Goal: Task Accomplishment & Management: Manage account settings

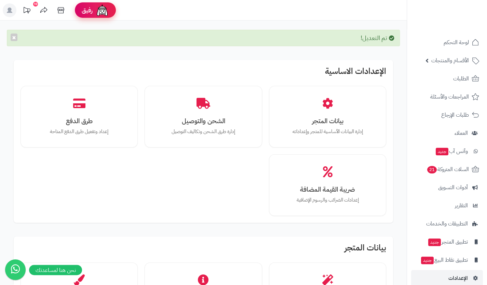
click at [103, 6] on img at bounding box center [102, 10] width 14 height 14
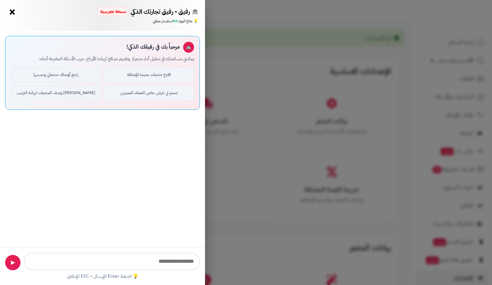
click at [12, 12] on button "×" at bounding box center [12, 11] width 11 height 11
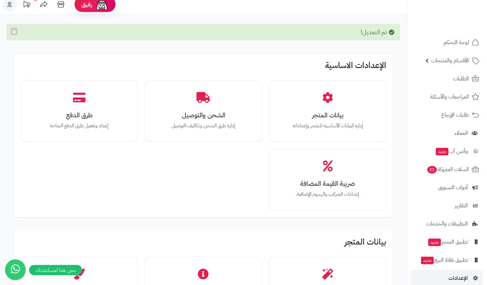
scroll to position [5, 0]
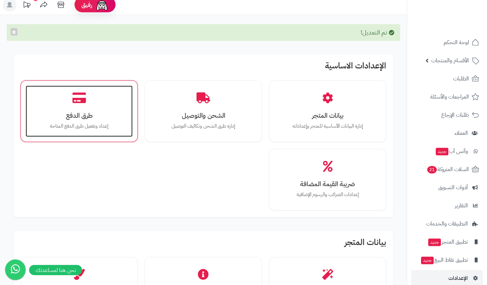
click at [88, 101] on div "طرق الدفع إعداد وتفعيل طرق الدفع المتاحة" at bounding box center [79, 110] width 107 height 51
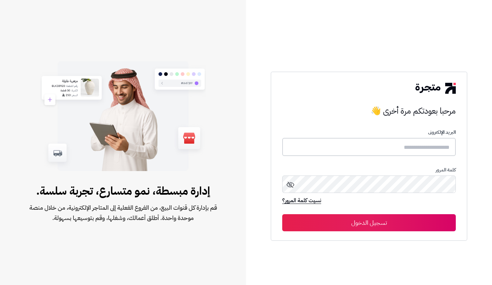
click at [315, 147] on input "text" at bounding box center [369, 147] width 174 height 18
type input "*"
type input "**********"
click at [282, 214] on button "تسجيل الدخول" at bounding box center [369, 222] width 174 height 17
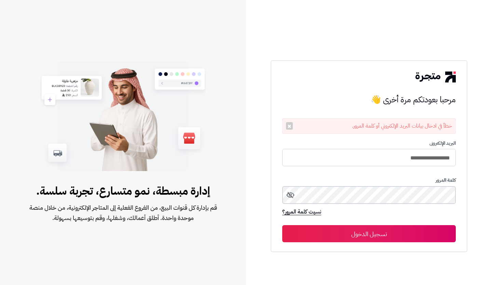
click at [282, 225] on button "تسجيل الدخول" at bounding box center [369, 233] width 174 height 17
click at [294, 199] on icon at bounding box center [291, 195] width 8 height 8
click at [372, 238] on button "تسجيل الدخول" at bounding box center [369, 233] width 174 height 17
click at [289, 197] on icon at bounding box center [291, 195] width 8 height 8
click at [282, 225] on button "تسجيل الدخول" at bounding box center [369, 233] width 174 height 17
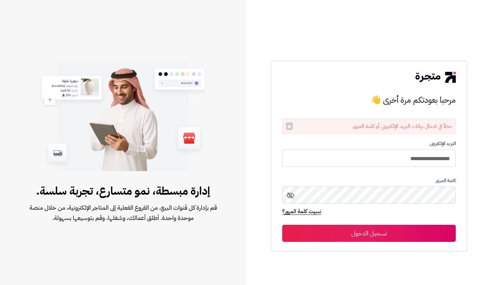
click at [291, 195] on icon at bounding box center [291, 195] width 8 height 8
click at [282, 225] on button "تسجيل الدخول" at bounding box center [369, 233] width 174 height 17
click at [290, 198] on icon at bounding box center [291, 195] width 8 height 8
click at [479, 188] on div "**********" at bounding box center [369, 142] width 246 height 285
click at [282, 225] on button "تسجيل الدخول" at bounding box center [369, 233] width 174 height 17
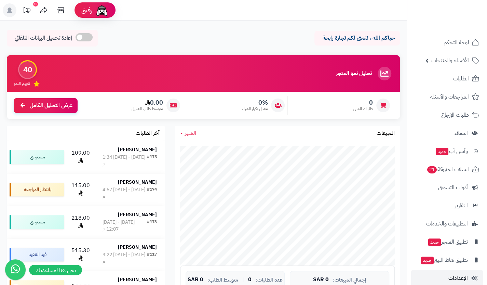
click at [31, 10] on icon at bounding box center [27, 10] width 14 height 14
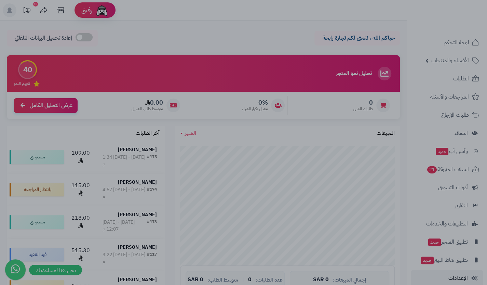
click at [31, 10] on div at bounding box center [243, 142] width 487 height 285
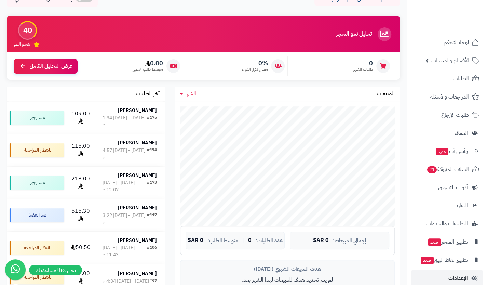
scroll to position [40, 0]
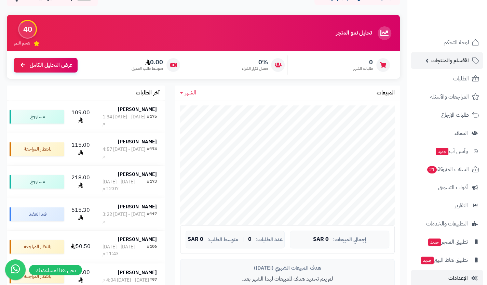
click at [457, 64] on span "الأقسام والمنتجات" at bounding box center [450, 61] width 38 height 10
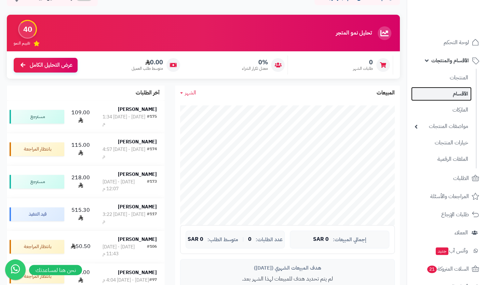
click at [454, 91] on link "الأقسام" at bounding box center [441, 94] width 61 height 14
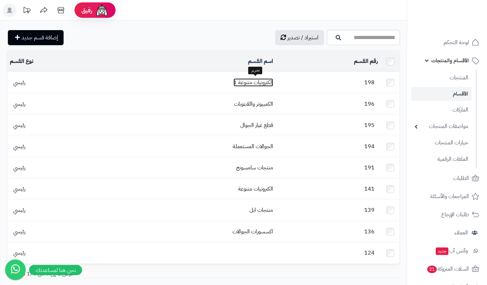
click at [261, 78] on link "إلكترونيات متنوعة 1" at bounding box center [254, 82] width 40 height 8
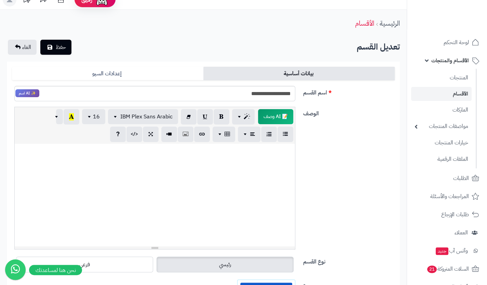
scroll to position [8, 0]
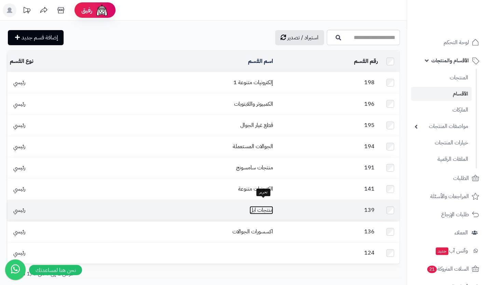
click at [255, 206] on link "منتجات ابل" at bounding box center [262, 210] width 24 height 8
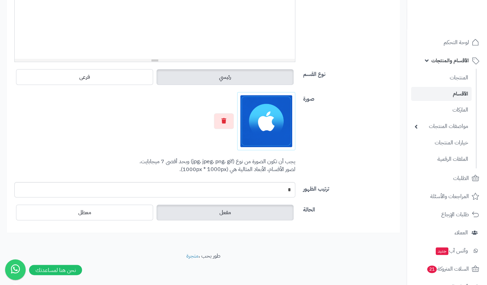
scroll to position [198, 0]
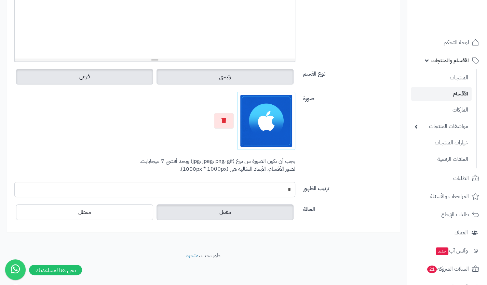
click at [139, 73] on label "فرعى" at bounding box center [84, 77] width 137 height 16
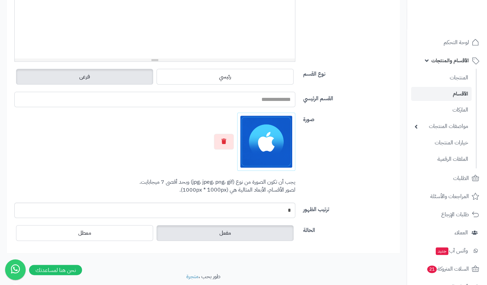
click at [211, 101] on input "القسم الرئيسي" at bounding box center [154, 99] width 281 height 15
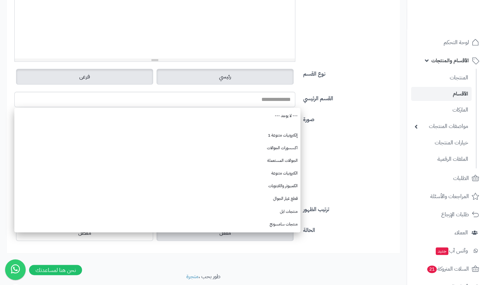
click at [258, 75] on label "رئيسي" at bounding box center [225, 77] width 137 height 16
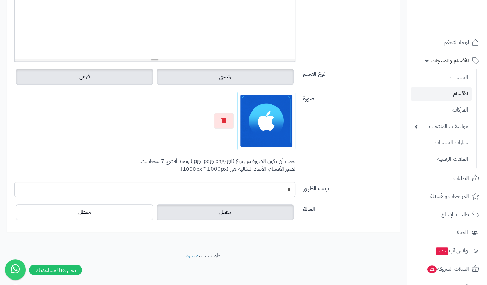
click at [108, 78] on label "فرعى" at bounding box center [84, 77] width 137 height 16
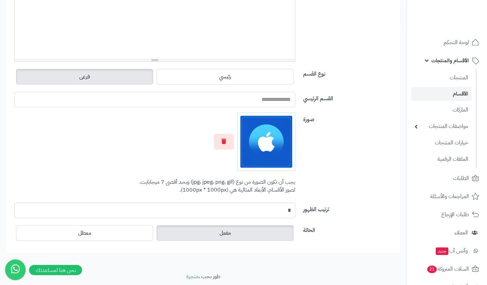
click at [162, 96] on input "القسم الرئيسي" at bounding box center [154, 99] width 281 height 15
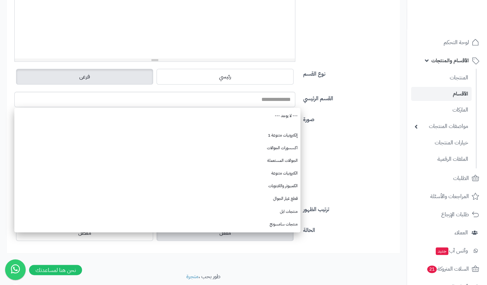
click at [334, 155] on div "صورة اختر الصورة الأساسية يجب أن تكون الصورة من نوع (jpg، jpeg، png، gif) وبحد …" at bounding box center [203, 157] width 388 height 90
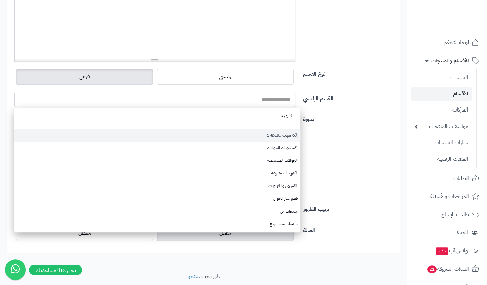
drag, startPoint x: 269, startPoint y: 102, endPoint x: 272, endPoint y: 132, distance: 30.3
click at [272, 107] on div "--- لا يوجد --- إلكترونيات متنوعة 1 اكسسورات الجوالات الجوالات المستعملة الكترو…" at bounding box center [154, 99] width 291 height 15
click at [272, 132] on div "**********" at bounding box center [203, 73] width 383 height 350
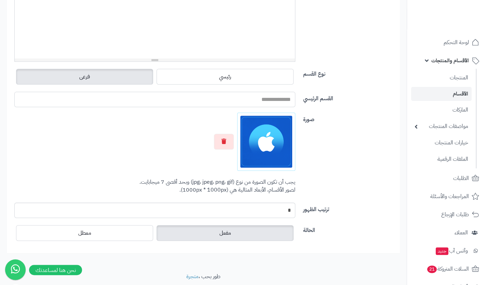
click at [249, 95] on input "القسم الرئيسي" at bounding box center [154, 99] width 281 height 15
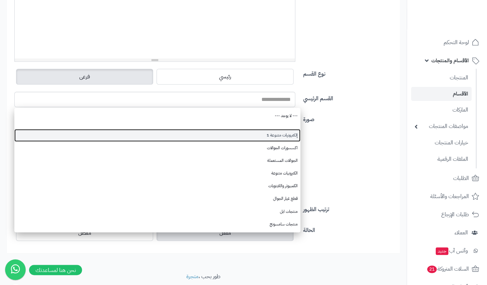
click at [256, 133] on div "**********" at bounding box center [203, 73] width 383 height 350
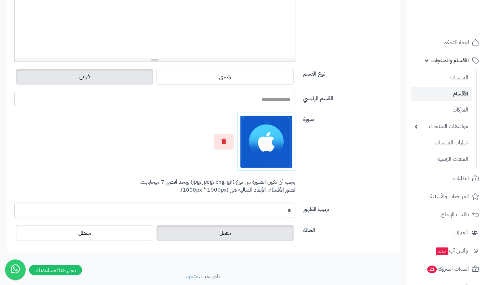
click at [242, 102] on input "القسم الرئيسي" at bounding box center [154, 99] width 281 height 15
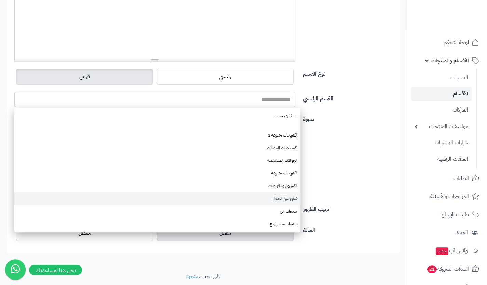
click at [255, 199] on div "**********" at bounding box center [203, 73] width 383 height 350
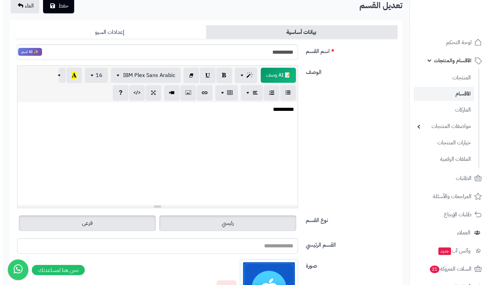
scroll to position [43, 0]
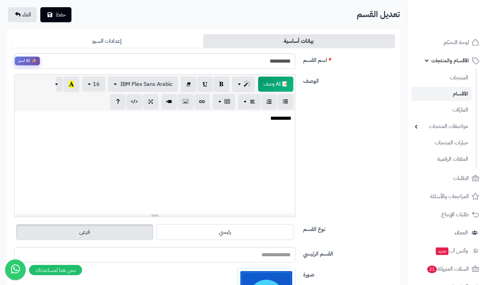
click at [27, 61] on span "✨ AI اسم" at bounding box center [27, 60] width 25 height 9
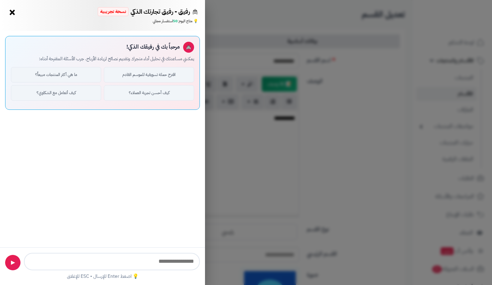
type input "**********"
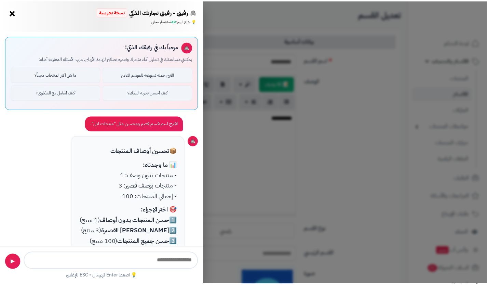
scroll to position [46, 0]
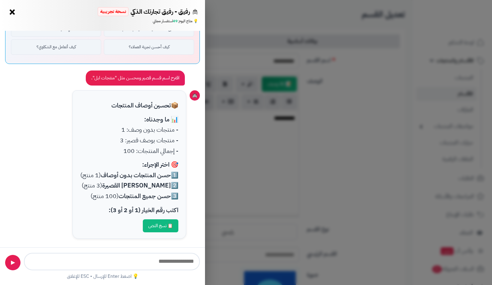
click at [12, 13] on button "×" at bounding box center [12, 11] width 11 height 11
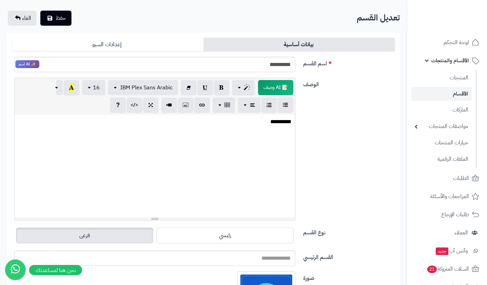
scroll to position [40, 0]
click at [457, 76] on link "المنتجات" at bounding box center [441, 77] width 61 height 14
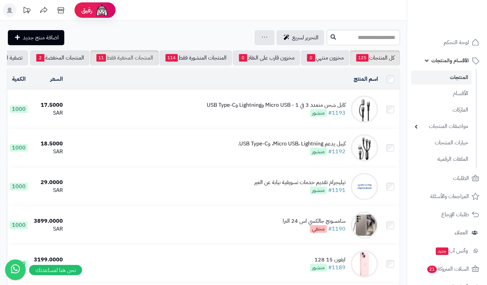
scroll to position [0, -41]
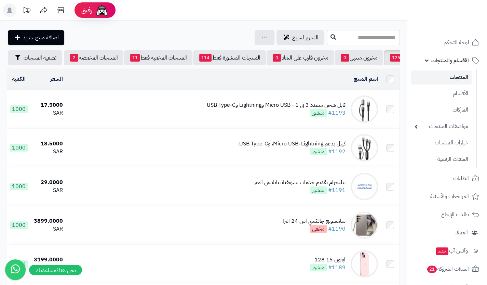
click at [397, 84] on td at bounding box center [390, 79] width 19 height 21
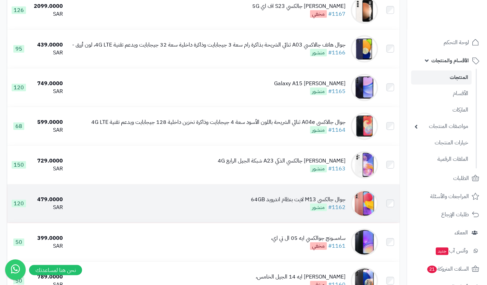
scroll to position [1077, 0]
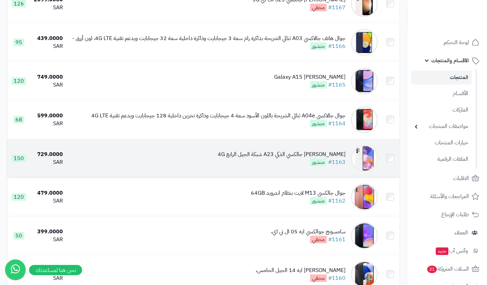
click at [390, 163] on td at bounding box center [390, 158] width 19 height 38
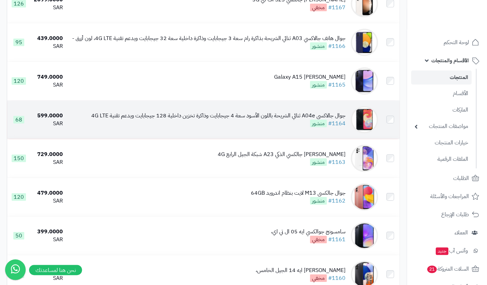
click at [391, 131] on td at bounding box center [390, 120] width 19 height 38
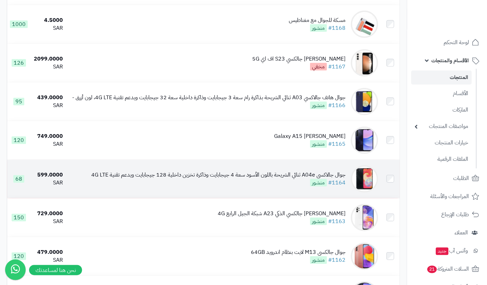
scroll to position [1002, 0]
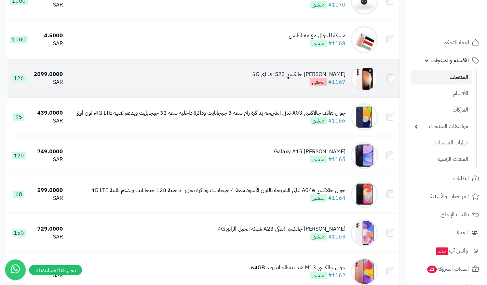
click at [392, 82] on td at bounding box center [390, 78] width 19 height 38
click at [389, 91] on td at bounding box center [390, 78] width 19 height 38
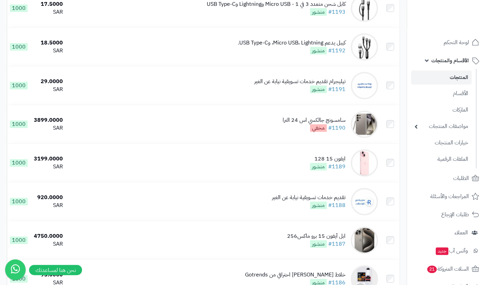
scroll to position [0, 0]
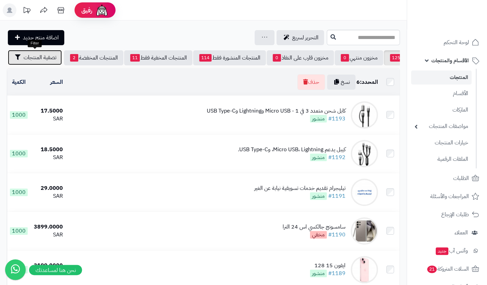
click at [15, 55] on icon "button" at bounding box center [17, 56] width 5 height 5
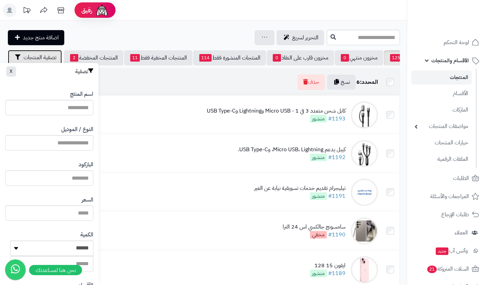
click at [15, 55] on icon "button" at bounding box center [17, 56] width 5 height 5
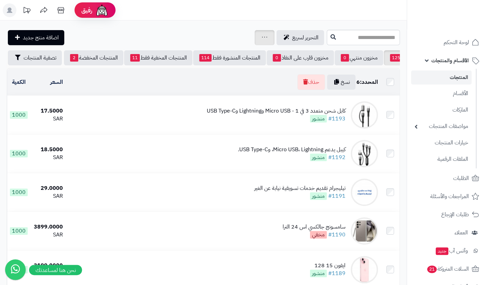
click at [255, 33] on div "جرد مخزون المنتجات جرد مخزون الخيارات فقط تعديل أسعار المنتجات الملصقات تصدير ا…" at bounding box center [265, 37] width 20 height 15
click at [277, 35] on link "التحرير لسريع" at bounding box center [301, 37] width 48 height 15
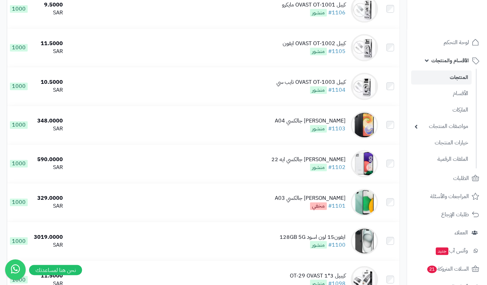
scroll to position [3600, 0]
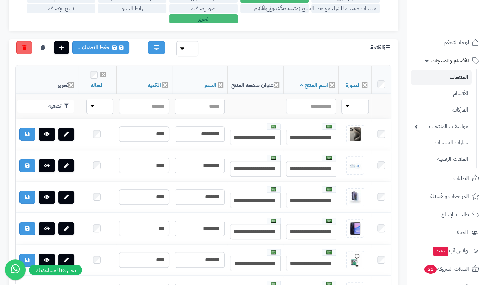
scroll to position [143, 0]
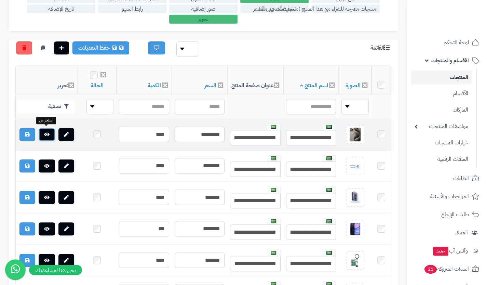
click at [47, 132] on icon at bounding box center [46, 134] width 5 height 5
click at [388, 133] on td at bounding box center [381, 134] width 19 height 31
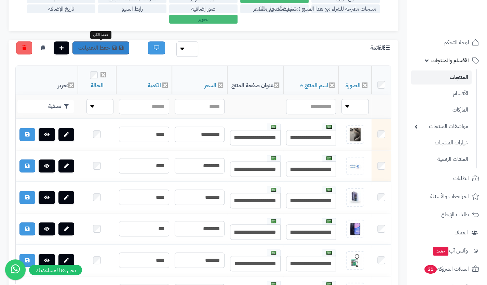
click at [110, 44] on link "حفظ التعديلات" at bounding box center [100, 47] width 57 height 13
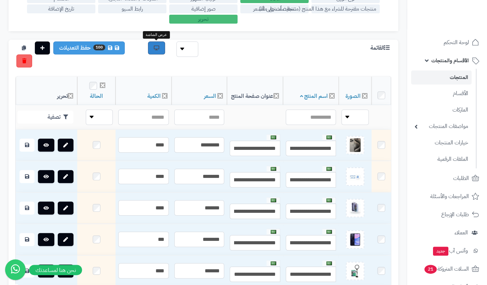
click at [158, 45] on icon at bounding box center [156, 47] width 5 height 5
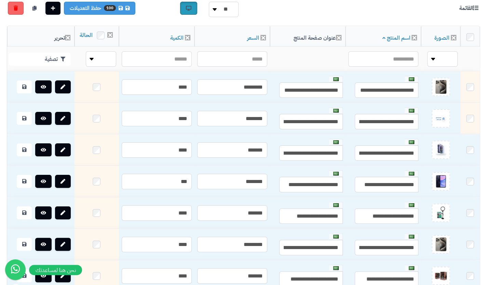
scroll to position [55, 0]
click at [446, 67] on select "**** ****" at bounding box center [442, 58] width 30 height 15
select select "*"
click at [429, 58] on select "**** ****" at bounding box center [442, 58] width 30 height 15
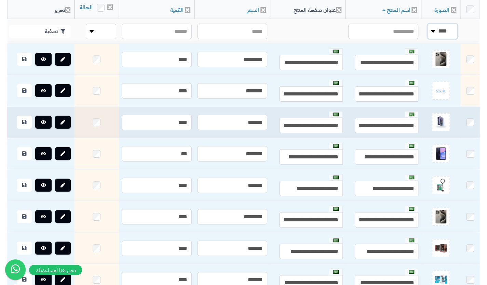
scroll to position [0, 0]
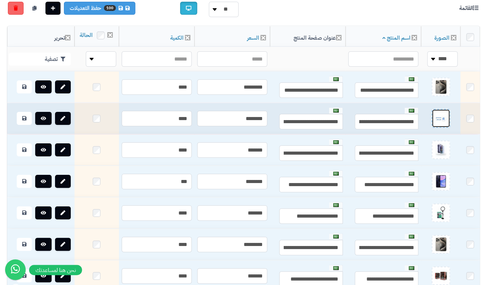
click at [448, 125] on img at bounding box center [441, 118] width 14 height 14
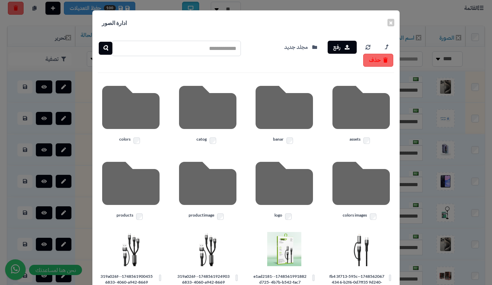
click at [26, 59] on div "× ادارة الصور رفع مجلد جديد حذف assets banar catog colors colors images logo pr…" at bounding box center [246, 142] width 492 height 285
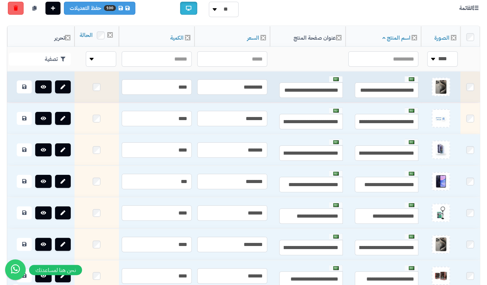
click at [473, 101] on td at bounding box center [470, 86] width 19 height 31
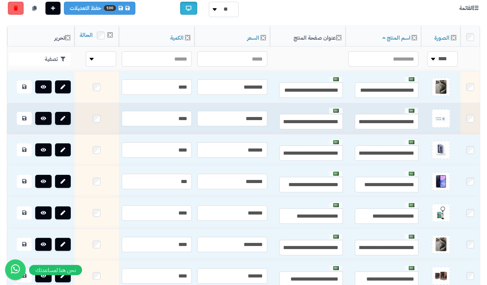
click at [471, 134] on td at bounding box center [470, 118] width 19 height 31
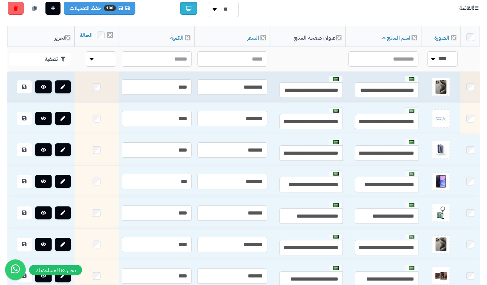
click at [470, 89] on td at bounding box center [470, 86] width 19 height 31
click at [67, 93] on link at bounding box center [63, 86] width 16 height 13
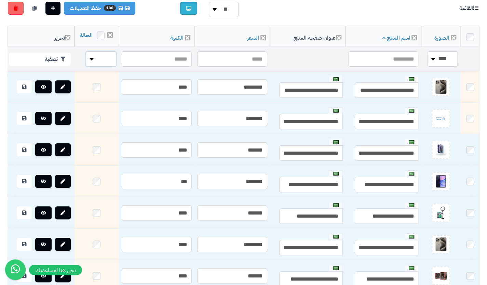
click at [87, 67] on select "**** ****" at bounding box center [101, 58] width 30 height 15
select select "*"
click at [86, 58] on select "**** ****" at bounding box center [101, 58] width 30 height 15
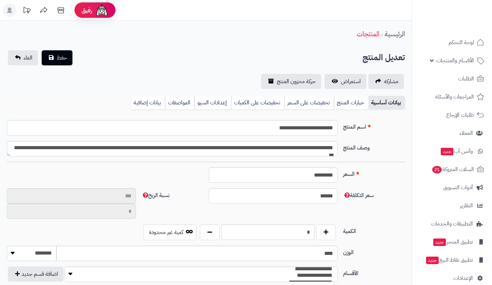
type input "**"
type input "**********"
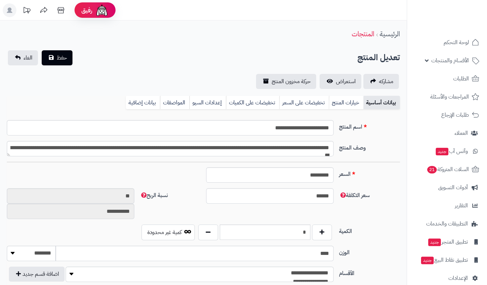
type input "*******"
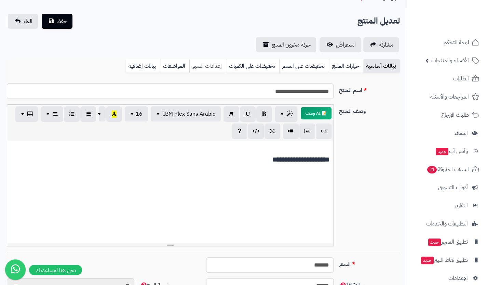
scroll to position [34, 0]
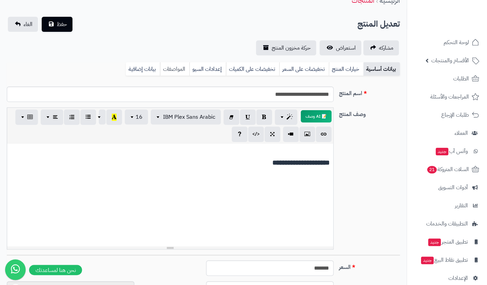
click at [177, 68] on link "المواصفات" at bounding box center [174, 69] width 29 height 14
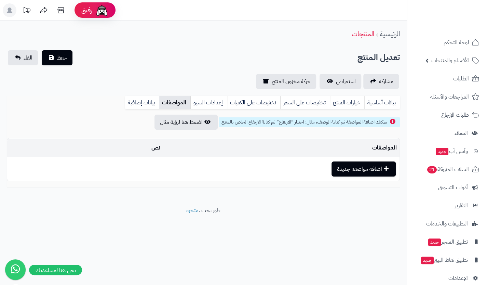
scroll to position [0, 0]
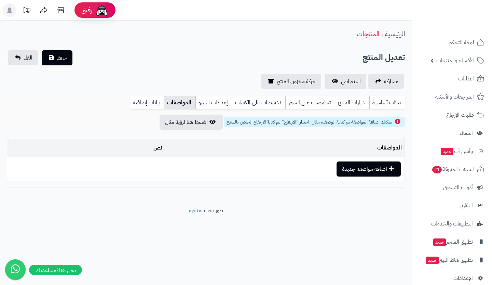
click at [362, 107] on link "خيارات المنتج" at bounding box center [352, 103] width 35 height 14
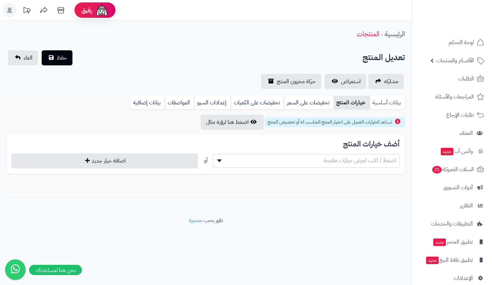
click at [388, 104] on link "بيانات أساسية" at bounding box center [388, 103] width 36 height 14
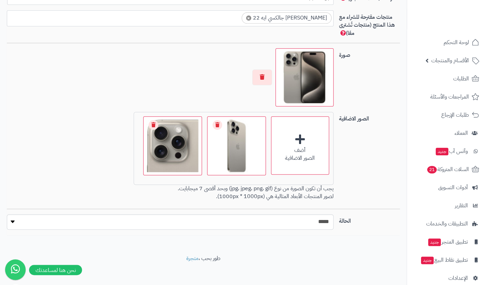
scroll to position [424, 0]
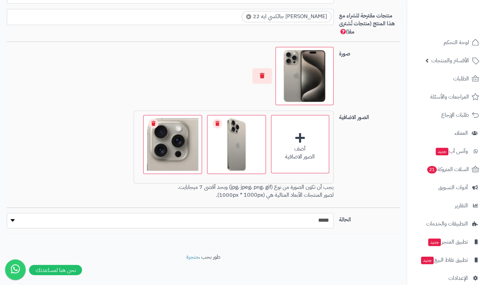
click at [291, 222] on select "***** ****" at bounding box center [170, 220] width 327 height 15
select select "*"
click at [7, 213] on select "***** ****" at bounding box center [170, 220] width 327 height 15
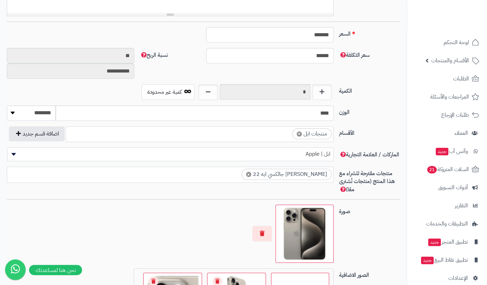
scroll to position [0, 0]
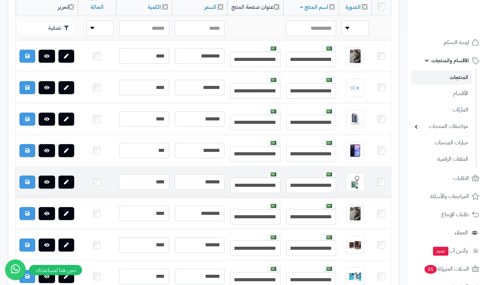
scroll to position [220, 0]
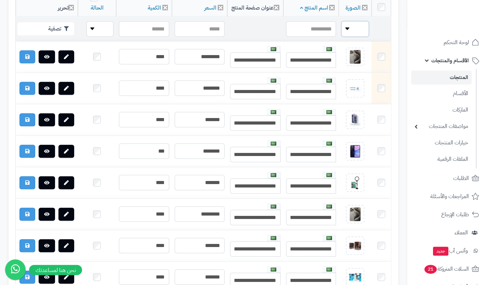
click at [352, 29] on select "**** ****" at bounding box center [355, 28] width 27 height 15
click at [343, 21] on select "**** ****" at bounding box center [355, 28] width 27 height 15
click at [355, 27] on select "**** ****" at bounding box center [355, 28] width 27 height 15
select select "*"
click at [343, 21] on select "**** ****" at bounding box center [355, 28] width 27 height 15
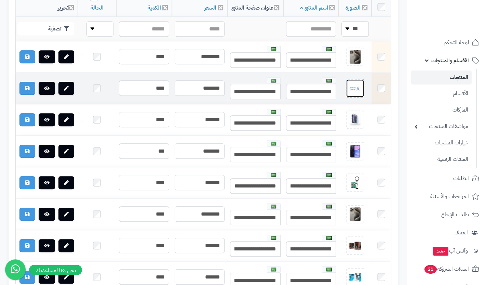
click at [361, 86] on img at bounding box center [355, 88] width 14 height 14
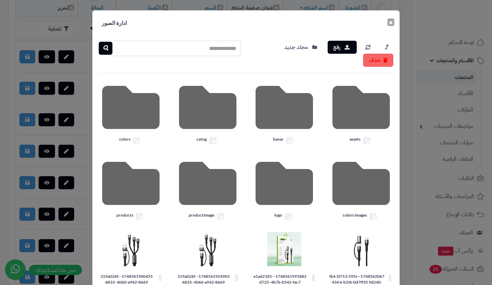
click at [394, 20] on button "×" at bounding box center [391, 22] width 7 height 8
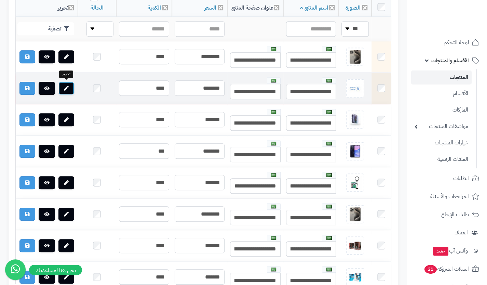
click at [70, 86] on link at bounding box center [66, 88] width 16 height 13
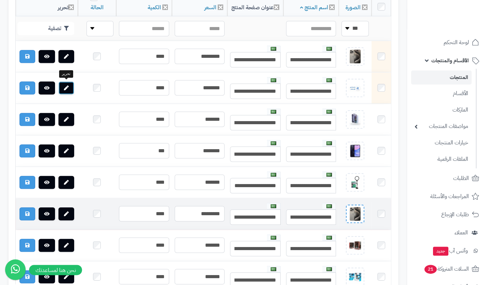
scroll to position [248, 0]
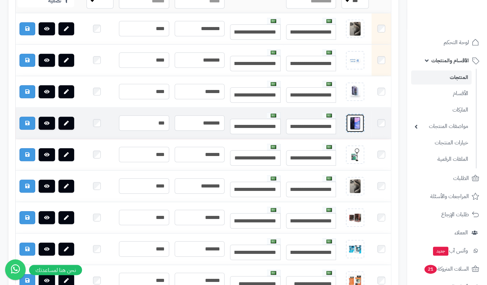
click at [359, 120] on img at bounding box center [355, 123] width 14 height 14
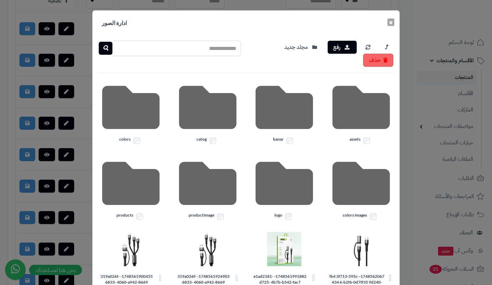
click at [394, 20] on button "×" at bounding box center [391, 22] width 7 height 8
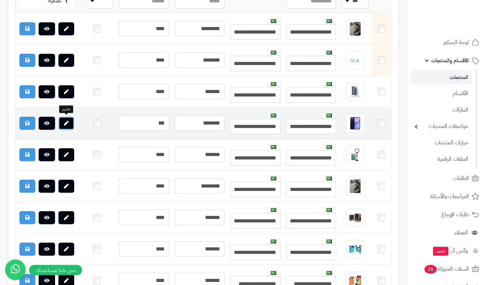
click at [68, 121] on icon at bounding box center [66, 123] width 5 height 5
click at [63, 123] on link at bounding box center [66, 123] width 16 height 13
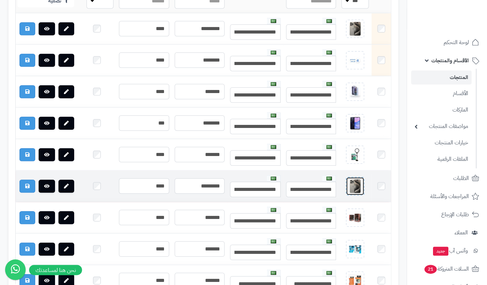
click at [356, 189] on img at bounding box center [355, 186] width 14 height 14
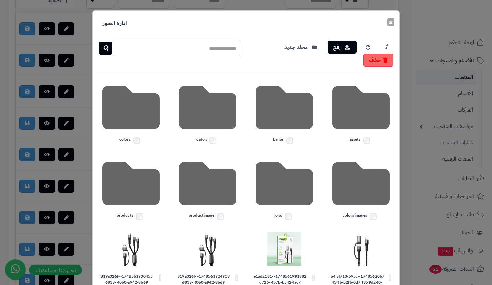
click at [394, 22] on button "×" at bounding box center [391, 22] width 7 height 8
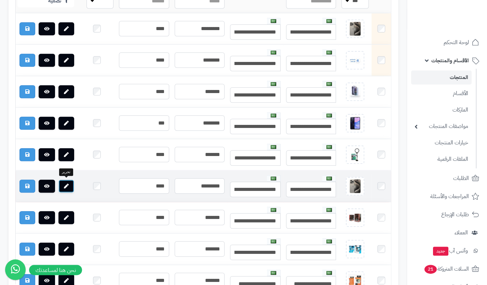
click at [69, 184] on link at bounding box center [66, 186] width 16 height 13
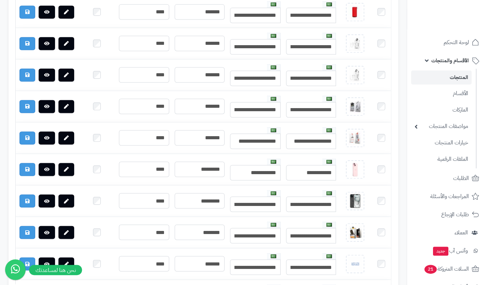
scroll to position [554, 0]
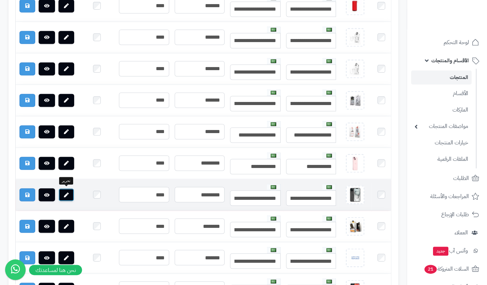
click at [68, 192] on icon at bounding box center [66, 194] width 5 height 5
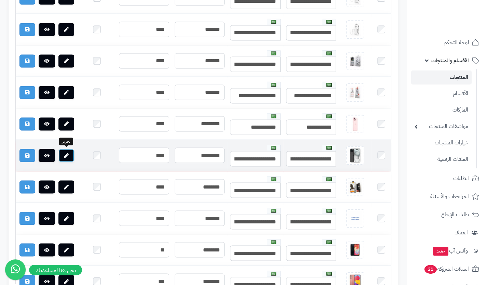
scroll to position [594, 0]
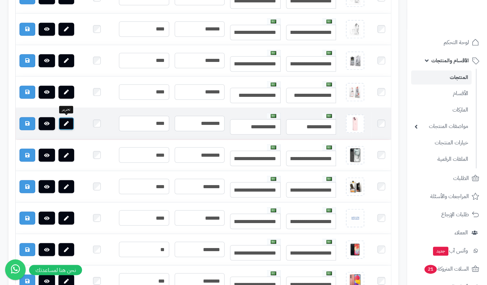
click at [72, 120] on link at bounding box center [66, 123] width 16 height 13
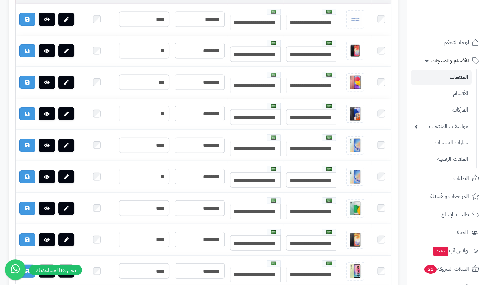
scroll to position [793, 0]
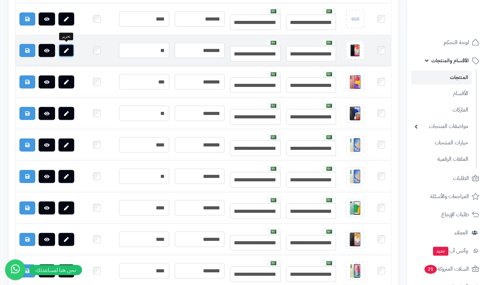
click at [68, 50] on link at bounding box center [66, 50] width 16 height 13
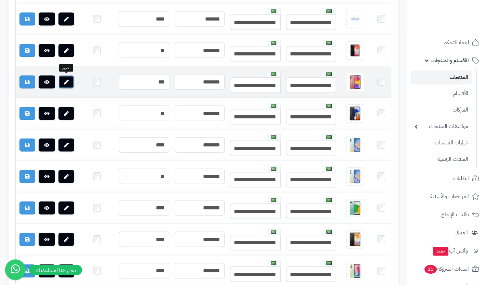
click at [70, 80] on link at bounding box center [66, 82] width 16 height 13
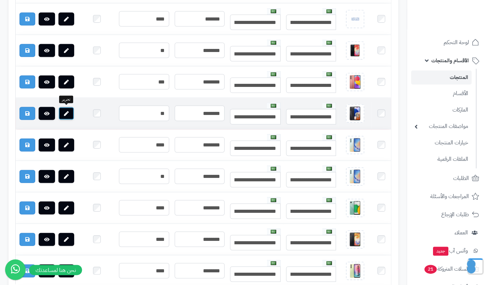
click at [67, 111] on icon at bounding box center [66, 113] width 5 height 5
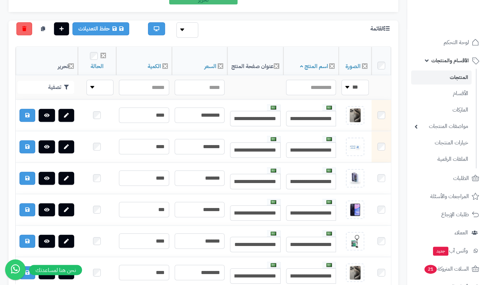
scroll to position [81, 0]
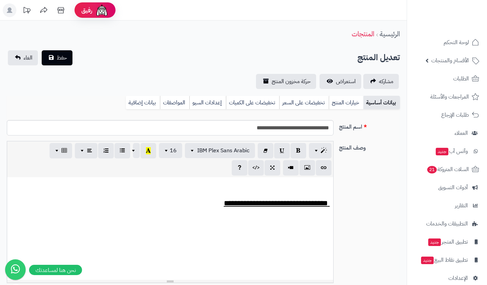
select select
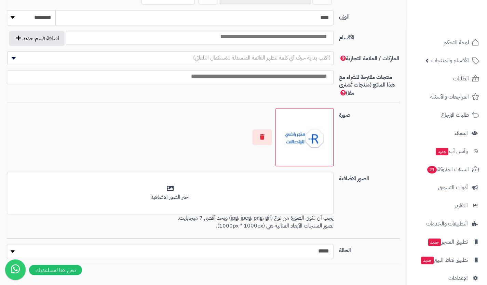
scroll to position [362, 0]
click at [270, 246] on select "***** ****" at bounding box center [170, 250] width 327 height 15
select select "*"
click at [7, 243] on select "***** ****" at bounding box center [170, 250] width 327 height 15
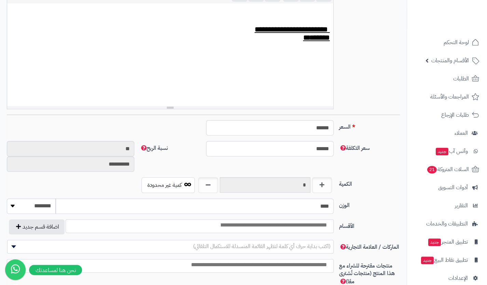
scroll to position [0, 0]
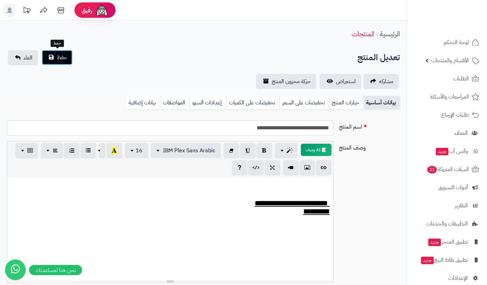
click at [57, 58] on span "حفظ" at bounding box center [62, 57] width 10 height 8
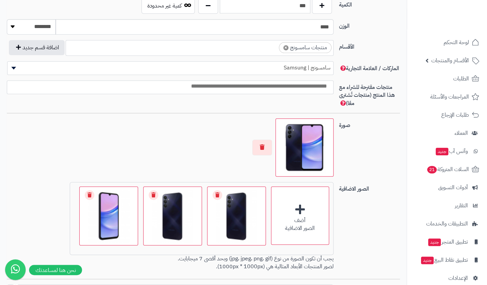
scroll to position [424, 0]
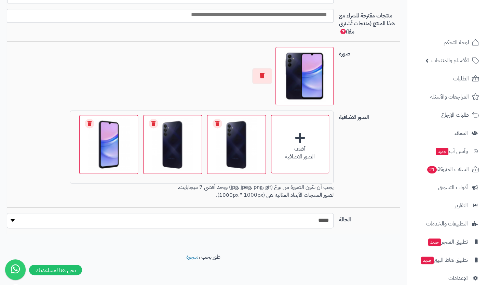
click at [288, 215] on select "***** ****" at bounding box center [170, 220] width 327 height 15
select select "*"
click at [7, 213] on select "***** ****" at bounding box center [170, 220] width 327 height 15
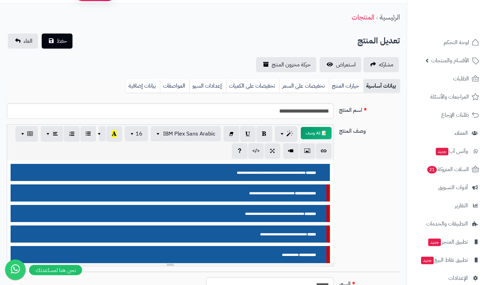
scroll to position [0, 0]
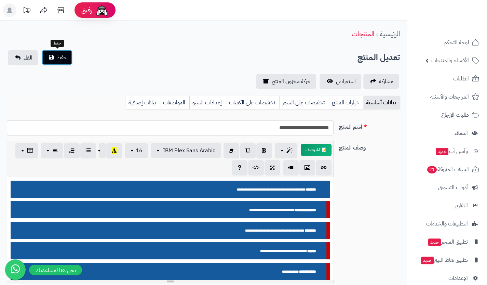
click at [64, 58] on span "حفظ" at bounding box center [62, 57] width 10 height 8
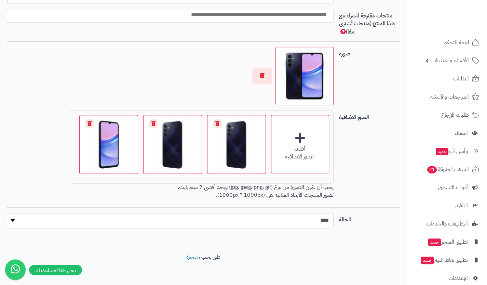
scroll to position [63, 0]
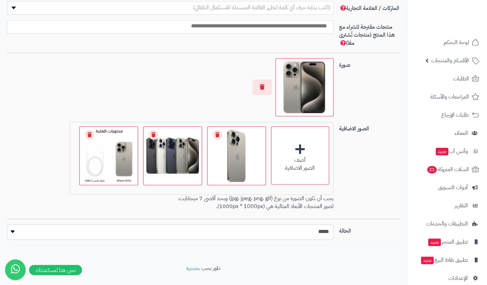
scroll to position [413, 0]
click at [269, 228] on select "***** ****" at bounding box center [170, 231] width 327 height 15
select select "*"
click at [7, 224] on select "***** ****" at bounding box center [170, 231] width 327 height 15
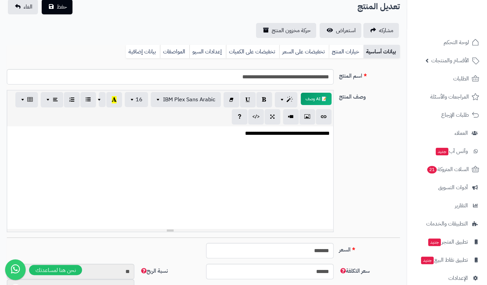
scroll to position [36, 0]
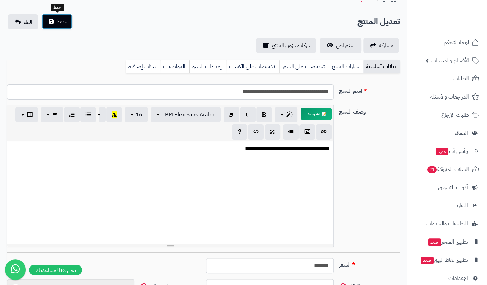
click at [64, 24] on span "حفظ" at bounding box center [62, 21] width 10 height 8
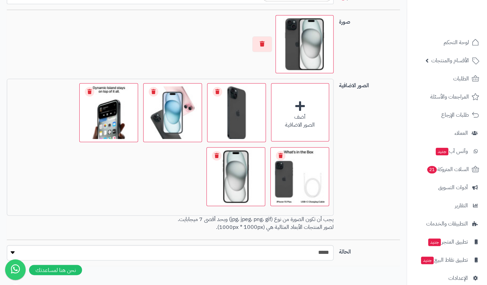
scroll to position [28, 0]
click at [265, 251] on select "***** ****" at bounding box center [170, 252] width 327 height 15
select select "*"
click at [7, 245] on select "***** ****" at bounding box center [170, 252] width 327 height 15
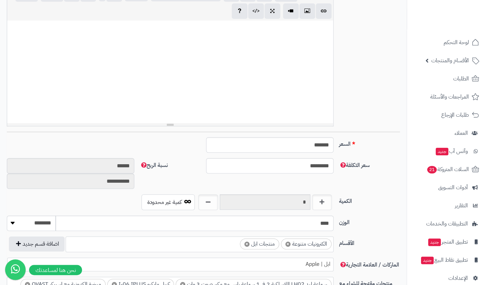
scroll to position [0, 0]
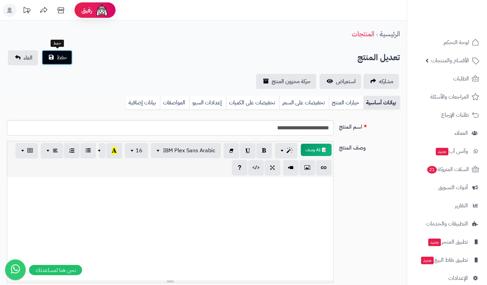
click at [68, 58] on button "حفظ" at bounding box center [57, 57] width 31 height 15
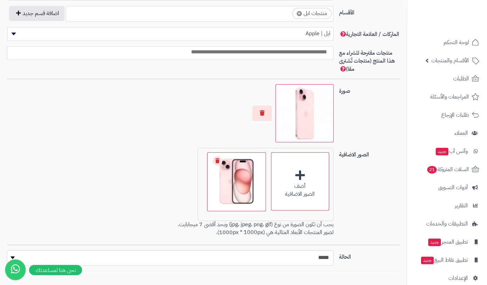
scroll to position [49, 0]
click at [278, 252] on select "***** ****" at bounding box center [170, 257] width 327 height 15
select select "*"
click at [7, 250] on select "***** ****" at bounding box center [170, 257] width 327 height 15
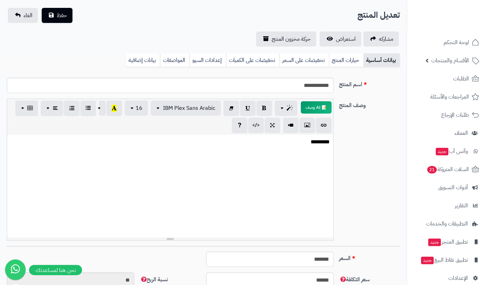
scroll to position [0, 0]
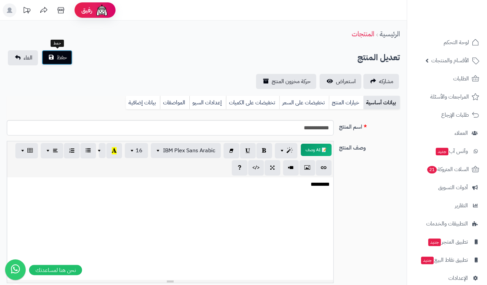
click at [62, 62] on button "حفظ" at bounding box center [57, 57] width 31 height 15
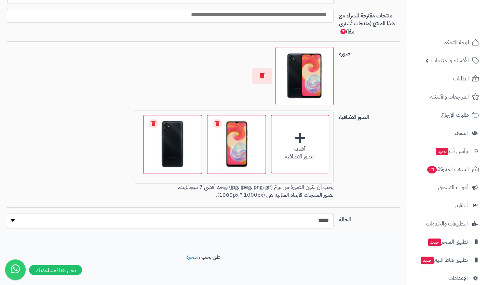
scroll to position [63, 0]
click at [221, 217] on select "***** ****" at bounding box center [170, 220] width 327 height 15
select select "*"
click at [7, 213] on select "***** ****" at bounding box center [170, 220] width 327 height 15
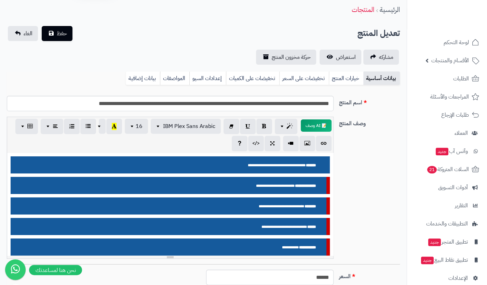
scroll to position [9, 0]
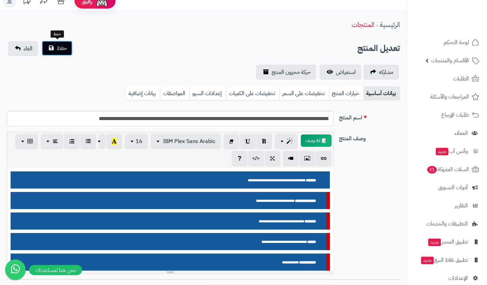
click at [68, 44] on button "حفظ" at bounding box center [57, 48] width 31 height 15
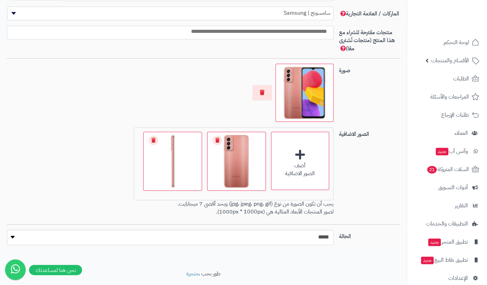
scroll to position [424, 0]
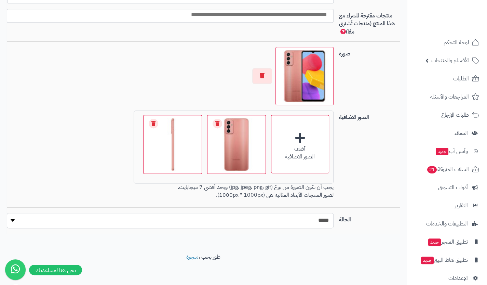
click at [261, 225] on select "***** ****" at bounding box center [170, 220] width 327 height 15
select select "*"
click at [7, 213] on select "***** ****" at bounding box center [170, 220] width 327 height 15
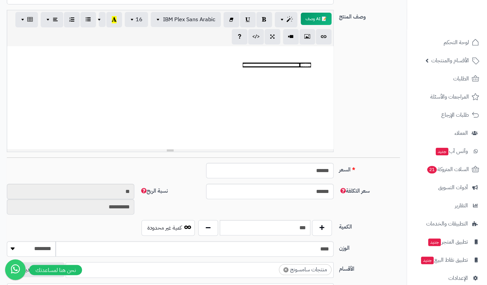
scroll to position [0, 0]
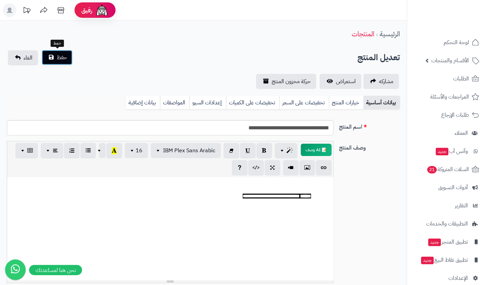
click at [66, 62] on button "حفظ" at bounding box center [57, 57] width 31 height 15
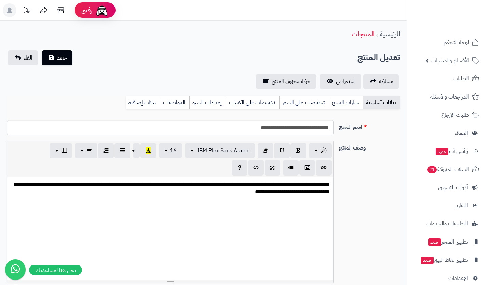
select select
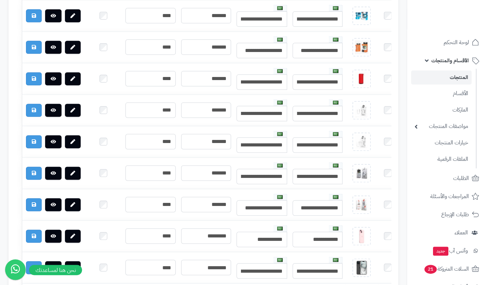
scroll to position [613, 0]
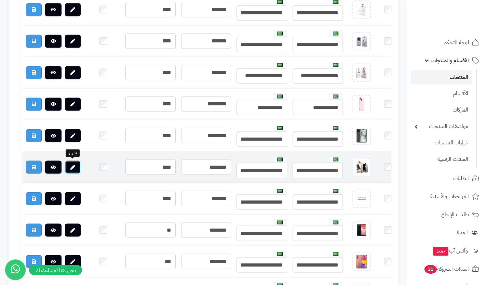
click at [77, 167] on link at bounding box center [73, 166] width 16 height 13
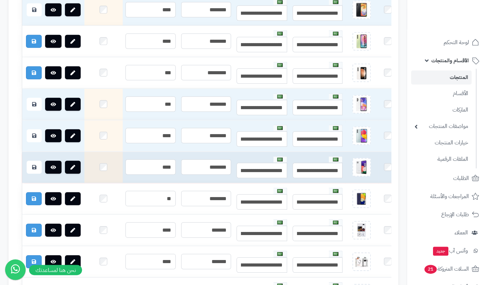
scroll to position [1033, 0]
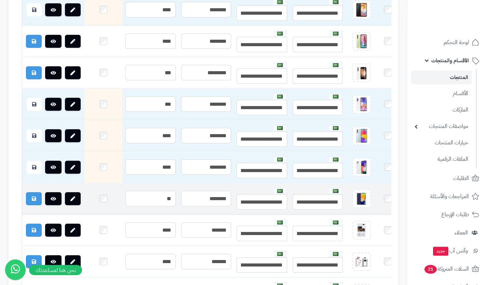
click at [102, 201] on td at bounding box center [103, 198] width 38 height 31
click at [103, 201] on td at bounding box center [103, 198] width 38 height 31
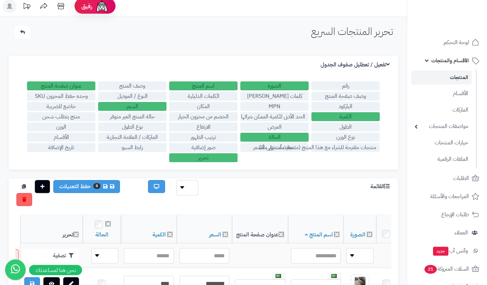
scroll to position [0, 0]
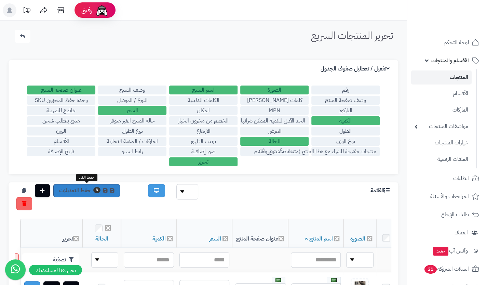
click at [100, 193] on link "8 حفظ التعديلات" at bounding box center [86, 190] width 67 height 13
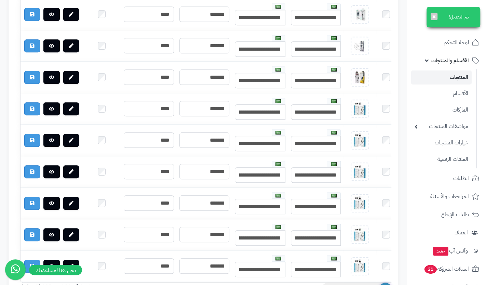
scroll to position [3198, 0]
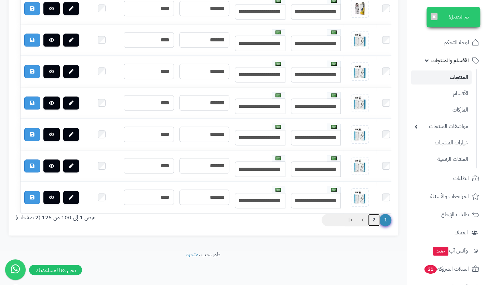
click at [376, 222] on link "2" at bounding box center [374, 220] width 12 height 12
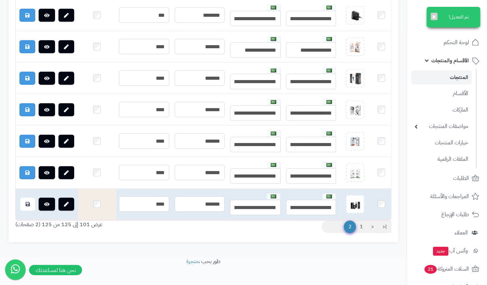
scroll to position [849, 0]
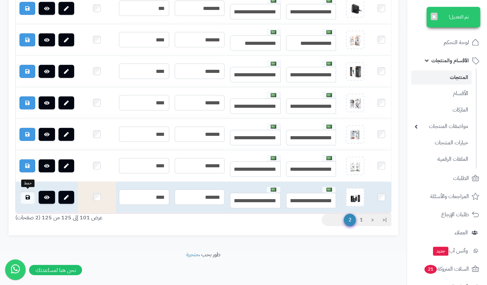
click at [30, 191] on link at bounding box center [27, 197] width 15 height 13
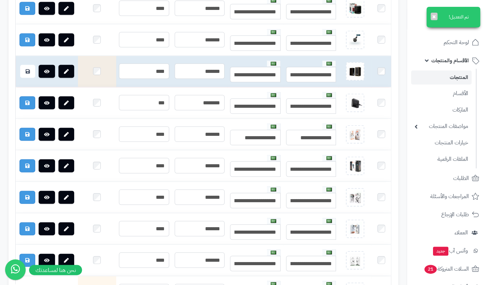
scroll to position [762, 0]
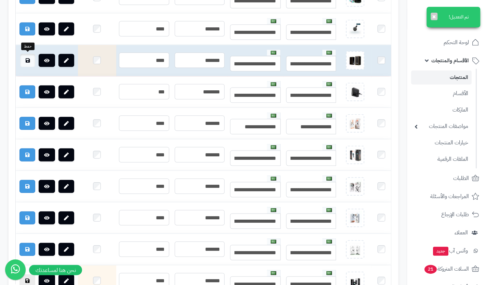
click at [29, 58] on icon at bounding box center [28, 60] width 4 height 5
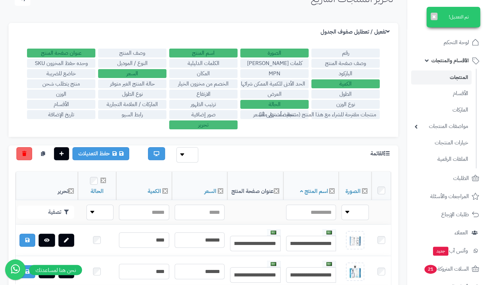
scroll to position [33, 0]
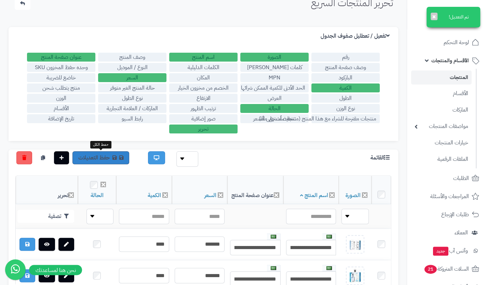
click at [98, 157] on link "حفظ التعديلات" at bounding box center [100, 157] width 57 height 13
click at [278, 94] on label "العرض" at bounding box center [274, 98] width 68 height 9
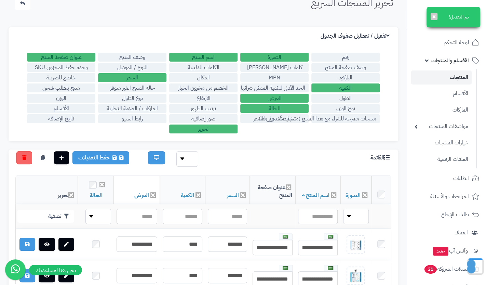
click at [280, 84] on label "الحد الأدنى للكمية الممكن شرائها" at bounding box center [274, 87] width 68 height 9
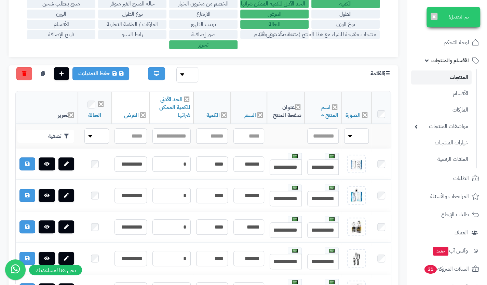
scroll to position [118, 0]
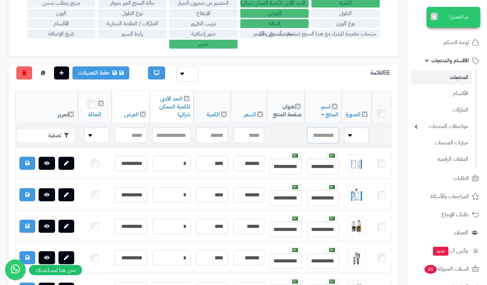
click at [324, 133] on input "text" at bounding box center [322, 135] width 31 height 15
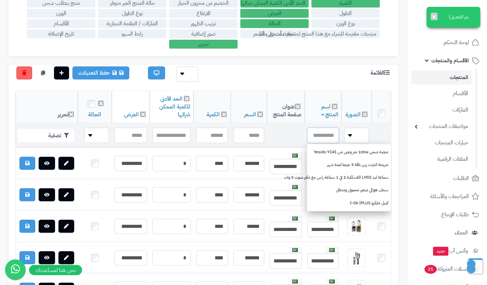
type input "*"
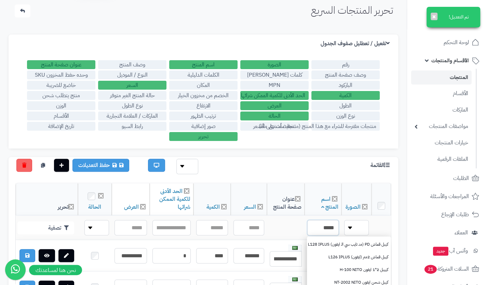
scroll to position [25, 0]
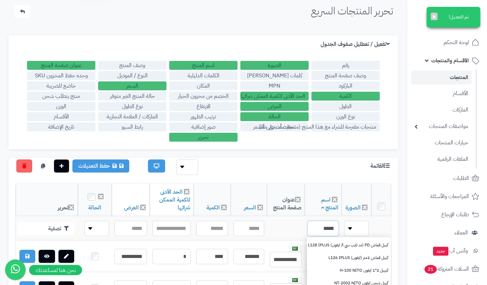
paste input "**********"
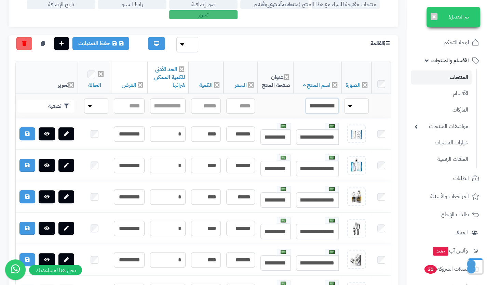
scroll to position [152, 0]
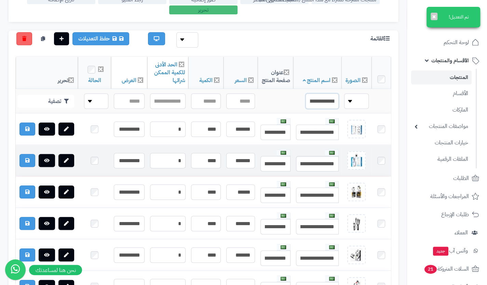
type input "**********"
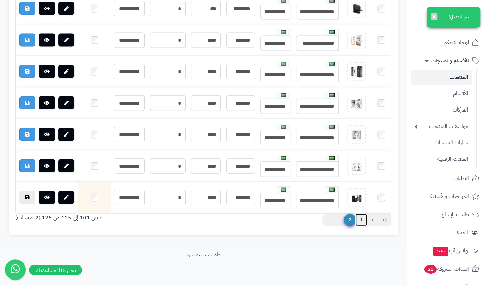
scroll to position [0, 0]
click at [363, 218] on link "1" at bounding box center [362, 220] width 12 height 12
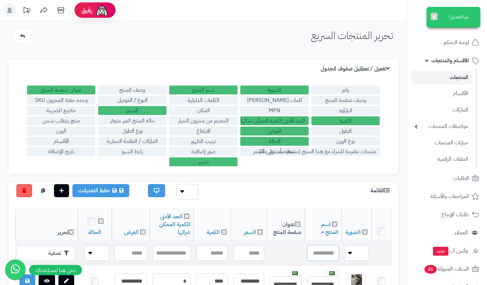
click at [335, 252] on input "text" at bounding box center [322, 252] width 31 height 15
type input "*****"
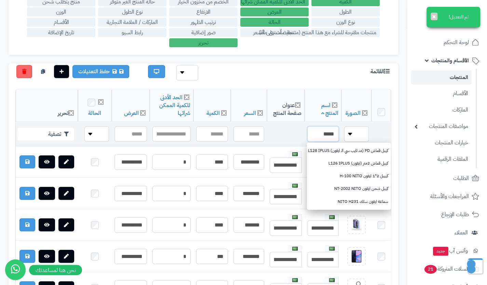
scroll to position [119, 0]
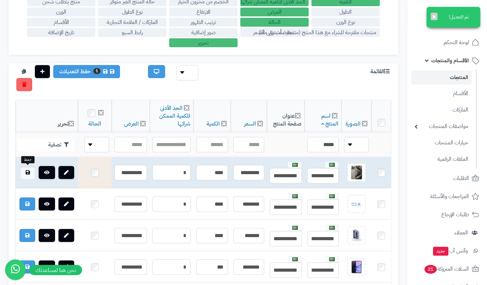
click at [28, 169] on link at bounding box center [27, 172] width 15 height 13
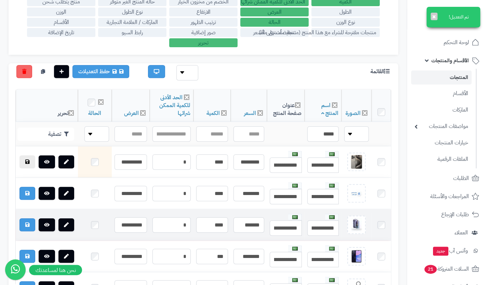
click at [96, 225] on td at bounding box center [95, 224] width 34 height 31
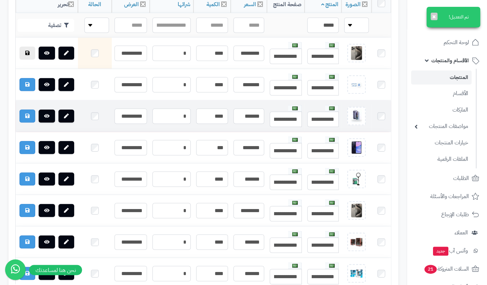
scroll to position [228, 0]
click at [95, 119] on td at bounding box center [95, 116] width 34 height 31
click at [96, 116] on td at bounding box center [95, 116] width 34 height 31
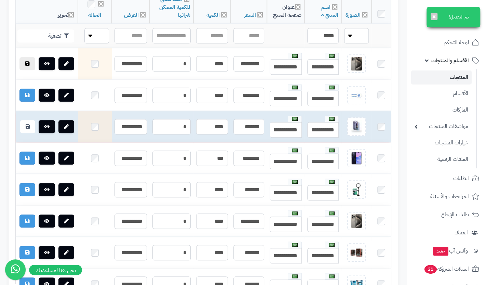
scroll to position [239, 0]
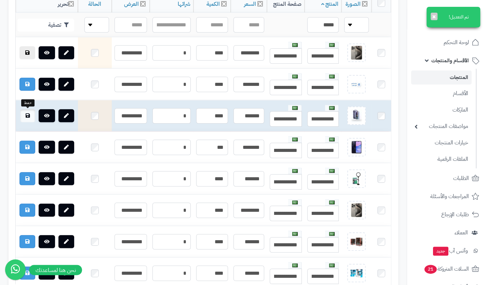
click at [31, 115] on link at bounding box center [27, 115] width 15 height 13
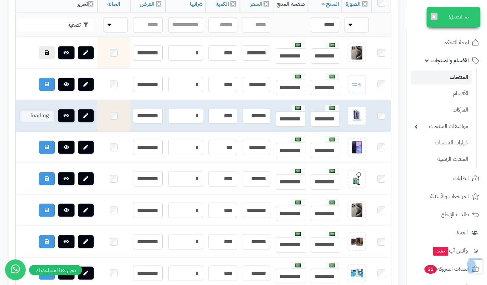
scroll to position [228, 0]
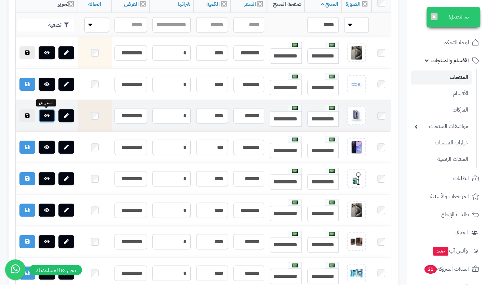
click at [51, 117] on link at bounding box center [47, 115] width 16 height 13
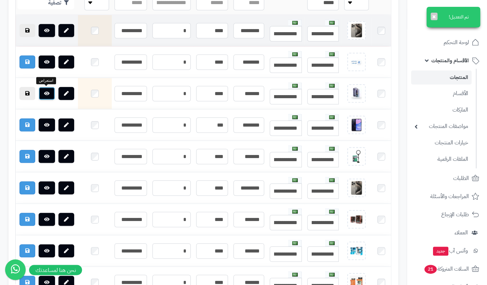
scroll to position [286, 0]
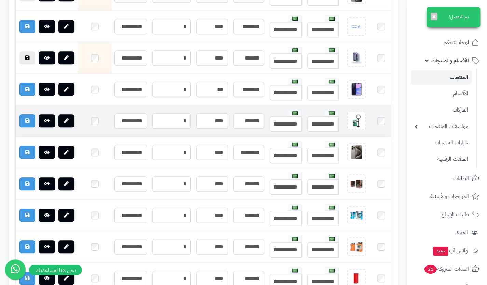
click at [96, 121] on td at bounding box center [95, 120] width 34 height 31
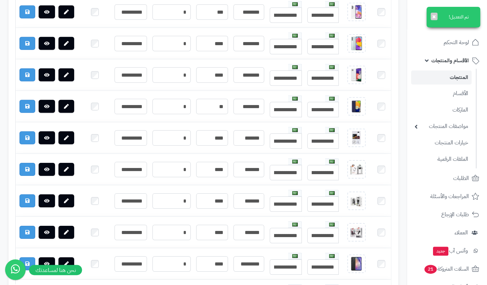
scroll to position [1174, 0]
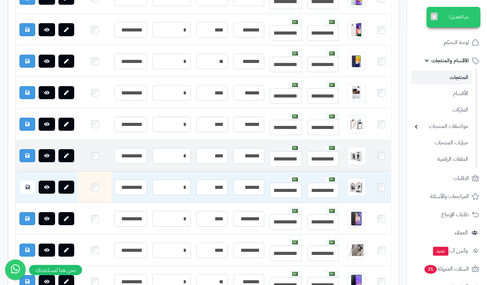
click at [96, 156] on td at bounding box center [95, 155] width 34 height 31
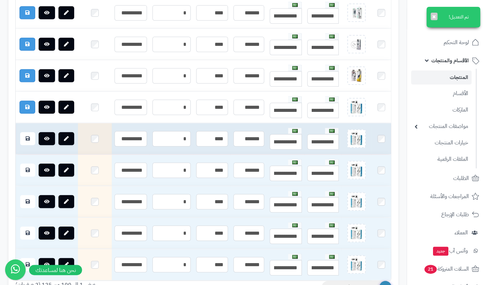
scroll to position [3101, 0]
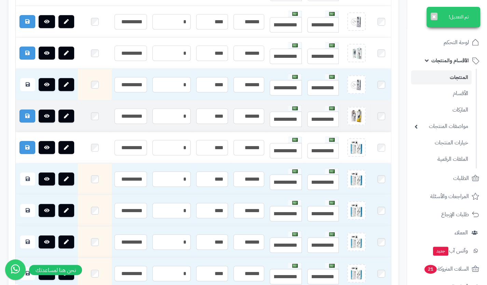
click at [93, 121] on td at bounding box center [95, 116] width 34 height 31
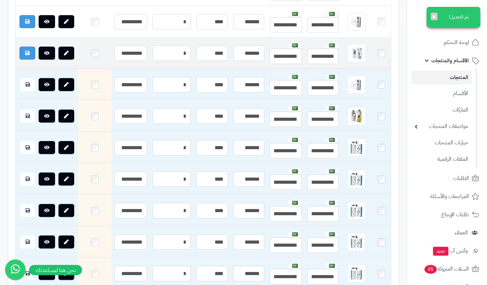
click at [97, 54] on td at bounding box center [95, 53] width 34 height 31
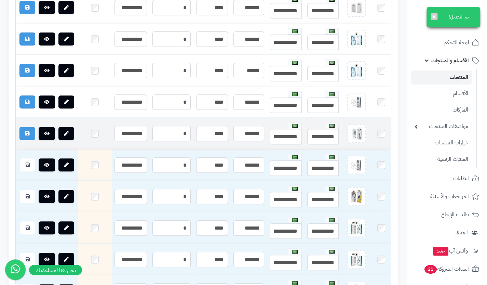
scroll to position [3020, 0]
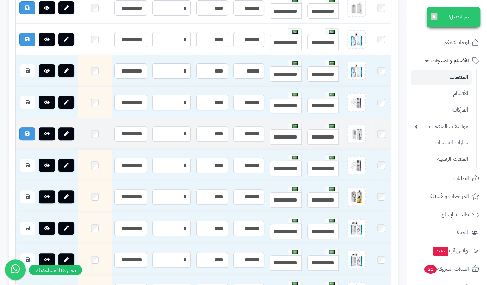
click at [92, 129] on td at bounding box center [95, 133] width 34 height 31
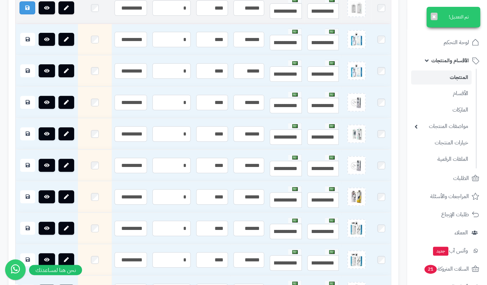
click at [95, 4] on td at bounding box center [95, 7] width 34 height 31
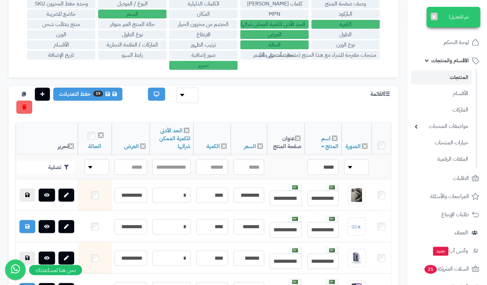
scroll to position [0, 0]
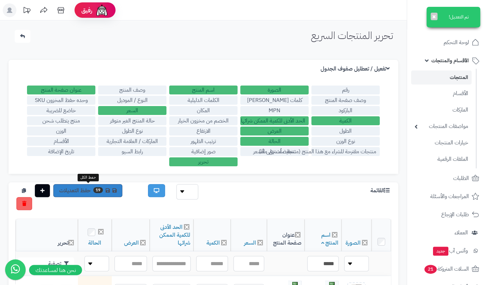
click at [90, 188] on link "19 حفظ التعديلات" at bounding box center [87, 190] width 69 height 13
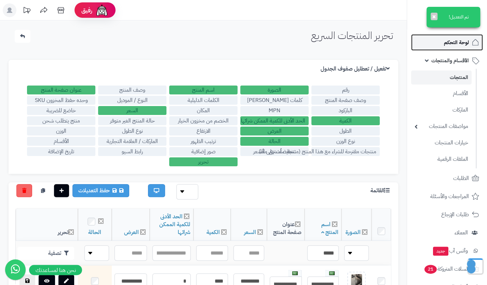
click at [461, 46] on span "لوحة التحكم" at bounding box center [456, 43] width 25 height 10
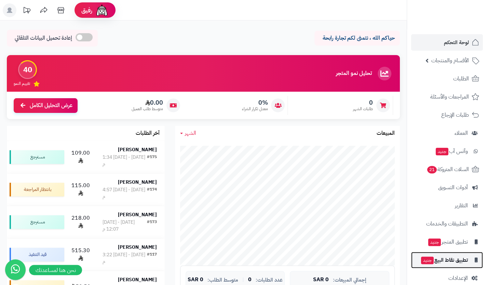
click at [431, 263] on span "جديد" at bounding box center [427, 260] width 13 height 8
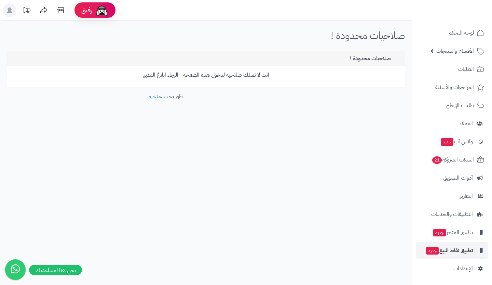
scroll to position [9, 0]
click at [457, 233] on span "تطبيق المتجر جديد" at bounding box center [453, 233] width 40 height 10
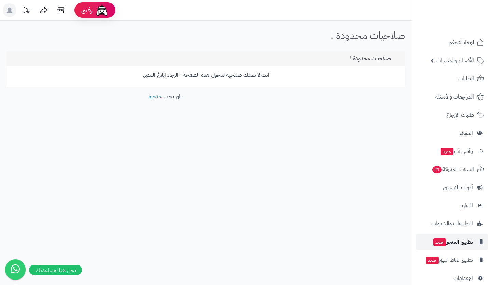
click at [457, 238] on span "تطبيق المتجر جديد" at bounding box center [453, 242] width 40 height 10
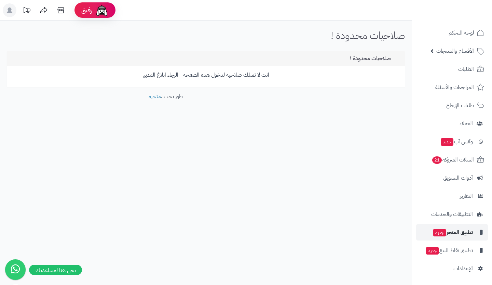
scroll to position [9, 0]
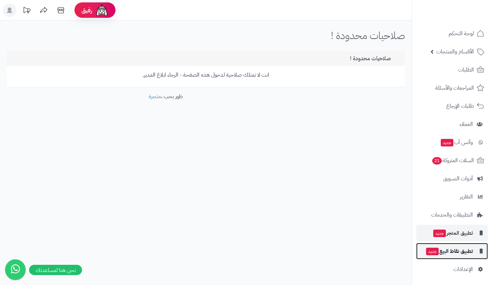
click at [452, 252] on span "تطبيق نقاط البيع جديد" at bounding box center [450, 251] width 48 height 10
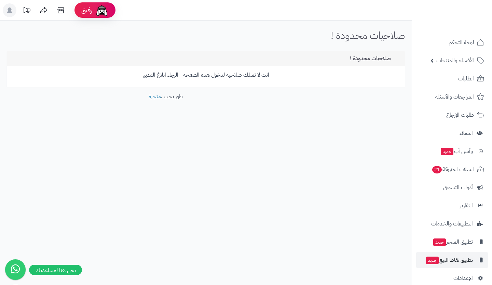
scroll to position [10, 0]
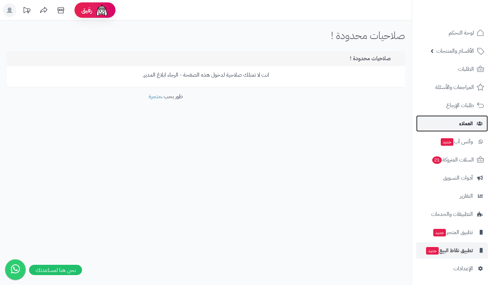
click at [460, 128] on link "العملاء" at bounding box center [452, 123] width 72 height 16
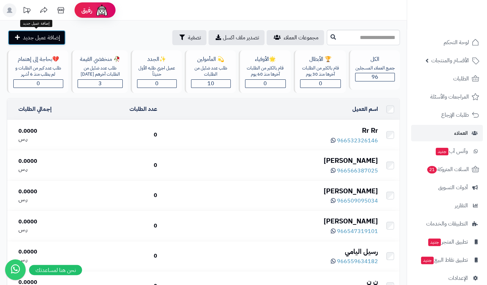
click at [43, 39] on span "إضافة عميل جديد" at bounding box center [41, 38] width 37 height 8
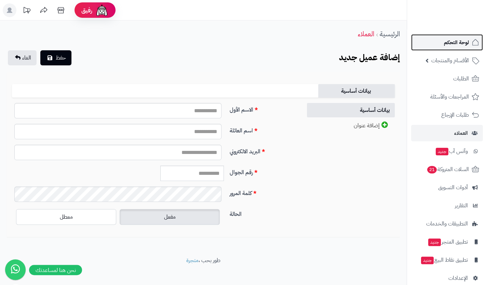
click at [457, 49] on link "لوحة التحكم" at bounding box center [447, 42] width 72 height 16
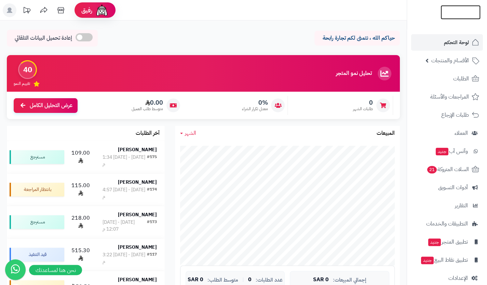
click at [457, 9] on img at bounding box center [461, 16] width 40 height 14
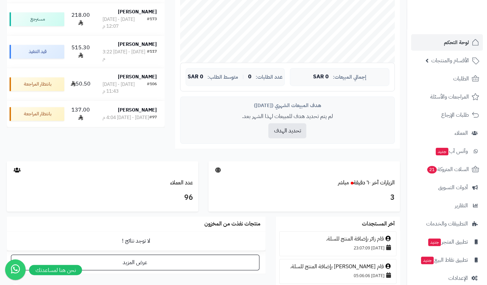
scroll to position [203, 0]
click at [381, 182] on link "الزيارات آخر ٦٠ دقيقة مباشر" at bounding box center [366, 182] width 57 height 8
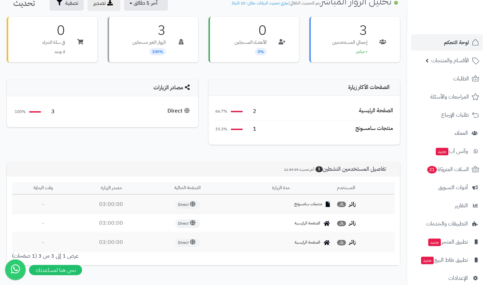
scroll to position [35, 0]
click at [192, 200] on span "Direct" at bounding box center [187, 204] width 25 height 9
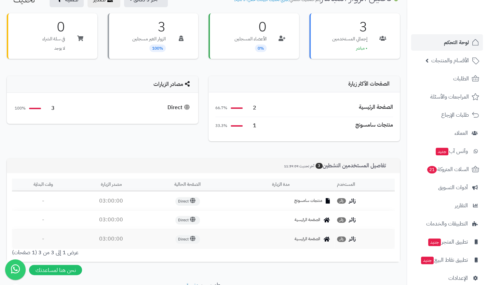
click at [311, 204] on td "منتجات سامسونج" at bounding box center [280, 200] width 107 height 19
click at [329, 202] on icon at bounding box center [328, 200] width 4 height 5
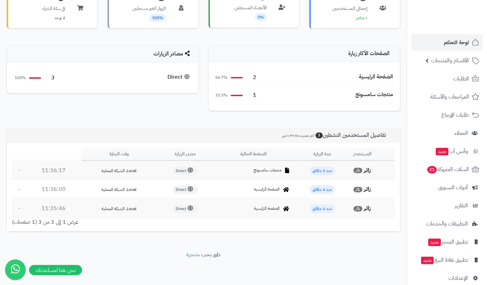
scroll to position [0, 0]
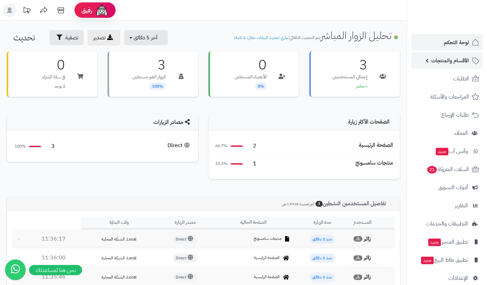
click at [455, 58] on span "الأقسام والمنتجات" at bounding box center [450, 61] width 38 height 10
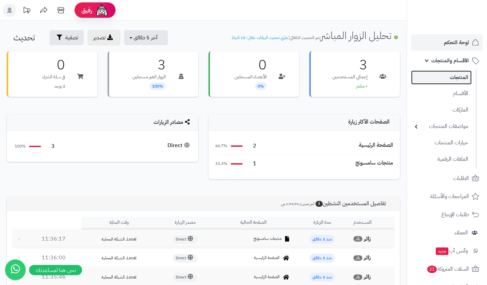
click at [456, 72] on link "المنتجات" at bounding box center [441, 77] width 61 height 14
